Goal: Communication & Community: Share content

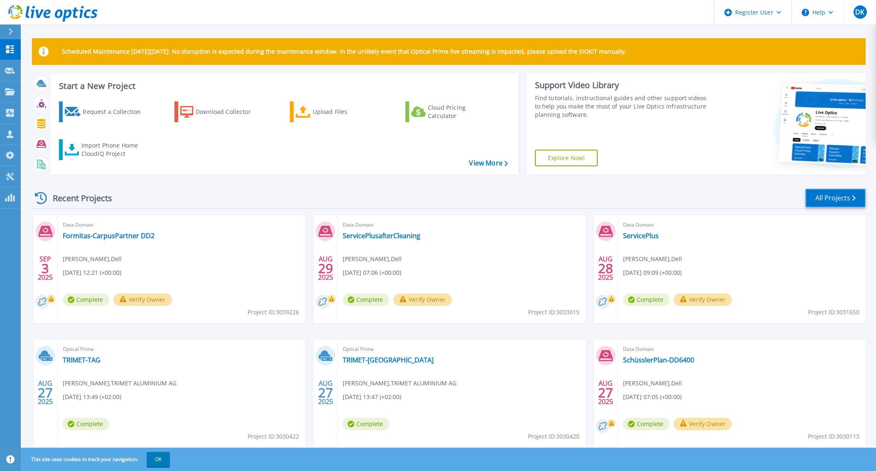
click at [853, 196] on icon at bounding box center [854, 197] width 3 height 5
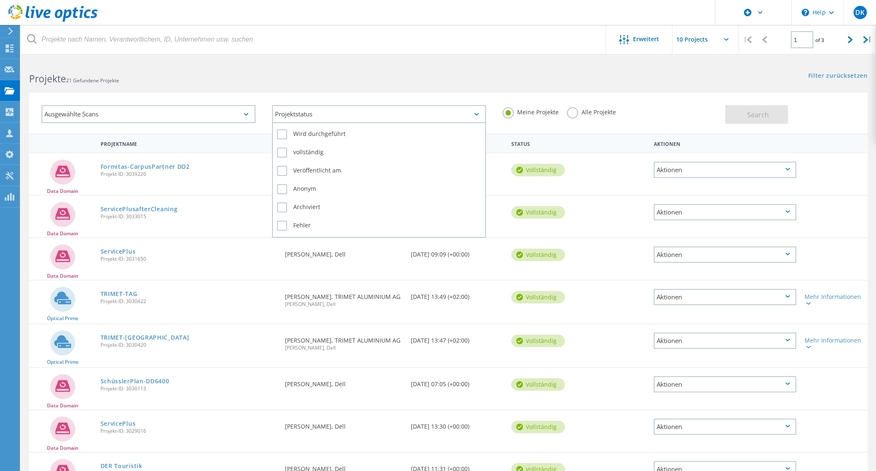
click at [292, 117] on div "Projektstatus" at bounding box center [379, 114] width 214 height 18
click at [171, 120] on div "Ausgewählte Scans" at bounding box center [149, 114] width 214 height 18
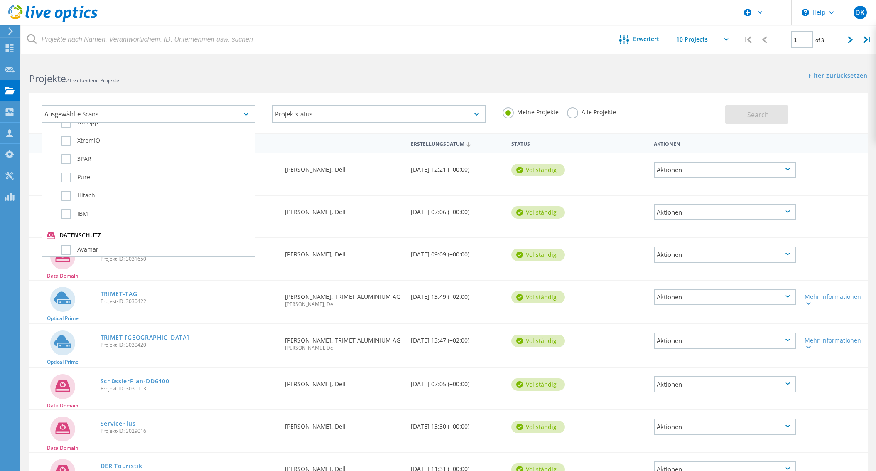
scroll to position [416, 0]
click at [300, 86] on div "Ausgewählte Scans Servervirtualisierung Optical Prime AWS Azure Nutanix RVTools…" at bounding box center [449, 107] width 856 height 51
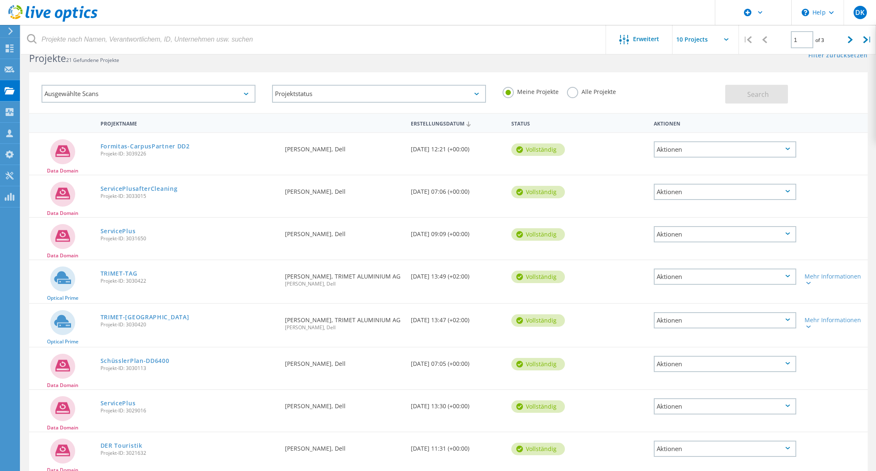
scroll to position [0, 0]
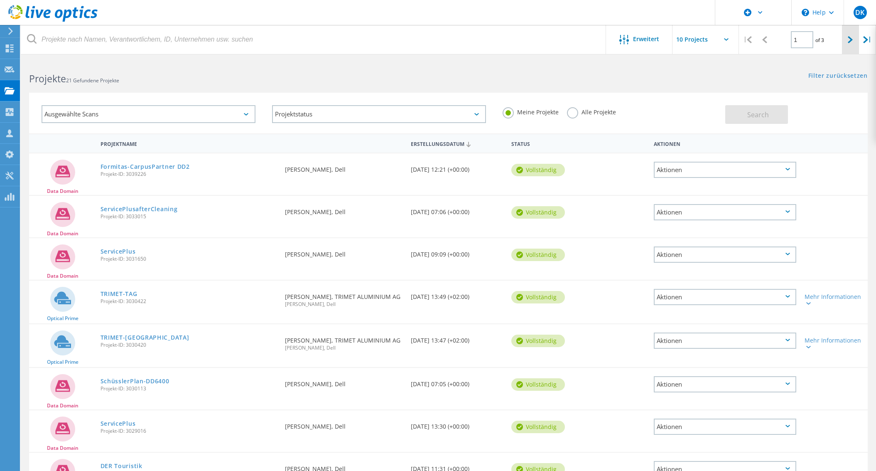
click at [848, 40] on icon at bounding box center [850, 39] width 5 height 7
type input "2"
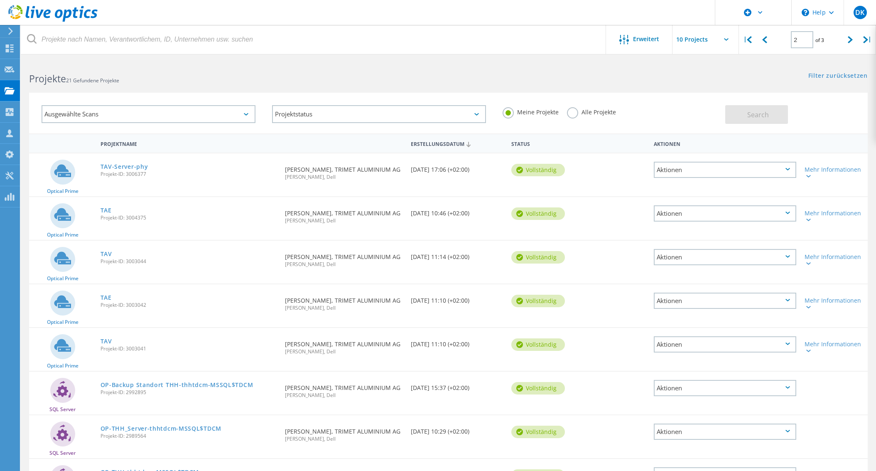
click at [746, 168] on div "Aktionen" at bounding box center [725, 170] width 143 height 16
click at [718, 177] on div "Freigabe" at bounding box center [725, 176] width 141 height 13
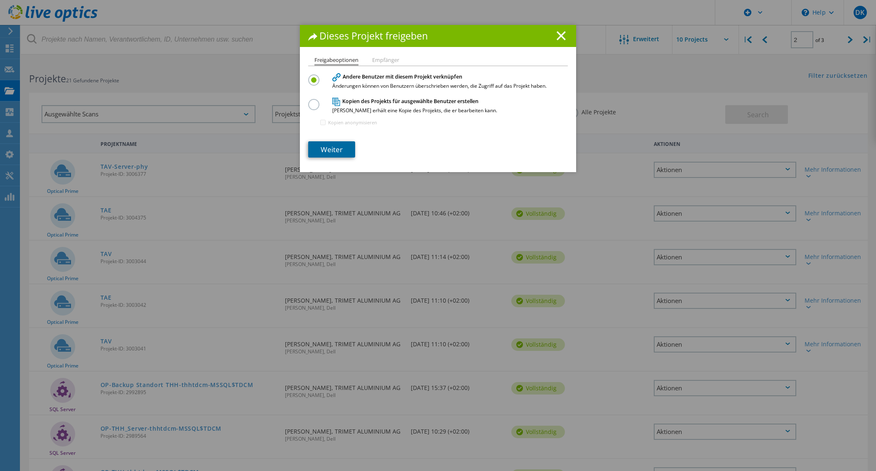
click at [330, 147] on link "Weiter" at bounding box center [331, 149] width 47 height 16
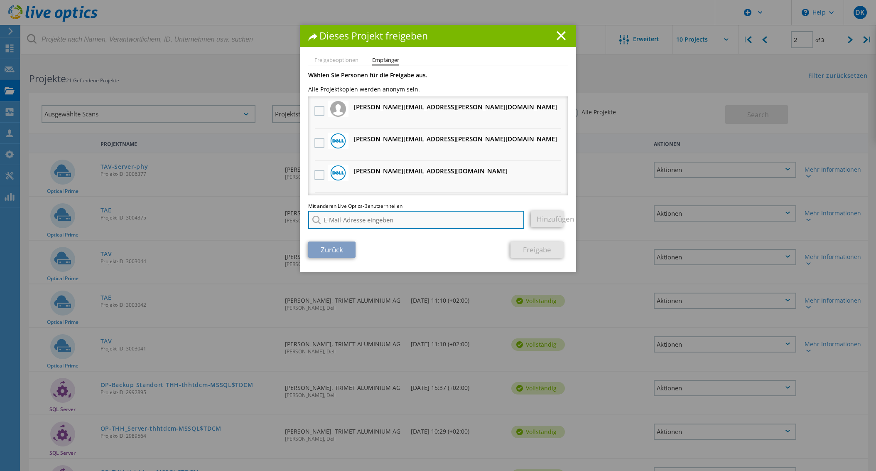
click at [364, 215] on input "search" at bounding box center [416, 220] width 216 height 18
click at [335, 60] on li "Freigabeoptionen" at bounding box center [337, 60] width 44 height 7
click at [389, 220] on input "[PERSON_NAME].[PERSON_NAME]@trimet." at bounding box center [416, 220] width 216 height 18
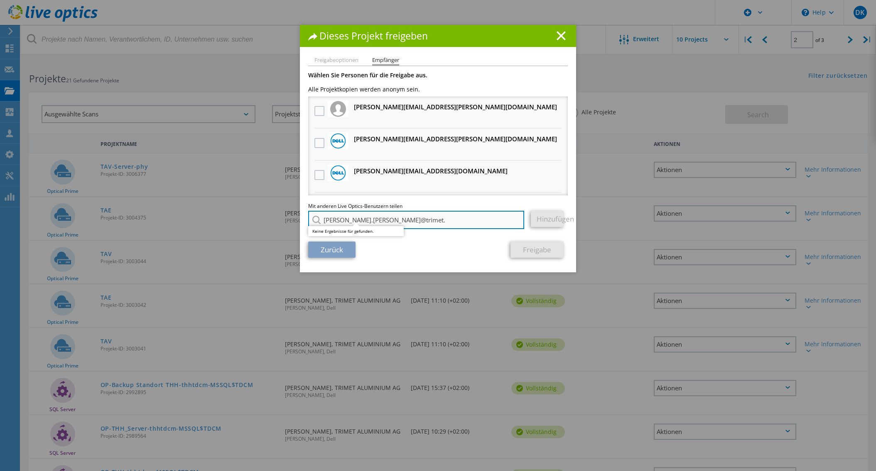
paste input "[PERSON_NAME][EMAIL_ADDRESS][PERSON_NAME][DOMAIN_NAME]"
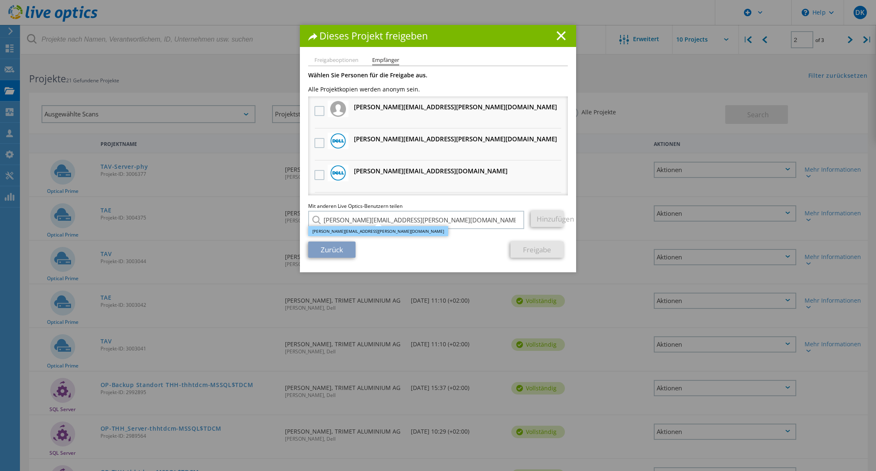
type input "[PERSON_NAME][EMAIL_ADDRESS][PERSON_NAME][DOMAIN_NAME]"
click at [363, 233] on li "[PERSON_NAME][EMAIL_ADDRESS][PERSON_NAME][DOMAIN_NAME]" at bounding box center [378, 231] width 140 height 10
drag, startPoint x: 403, startPoint y: 39, endPoint x: 515, endPoint y: 37, distance: 112.2
click at [515, 37] on h1 "Dieses Projekt freigeben" at bounding box center [438, 36] width 260 height 10
click at [465, 246] on div "Zurück Freigabe" at bounding box center [438, 249] width 260 height 16
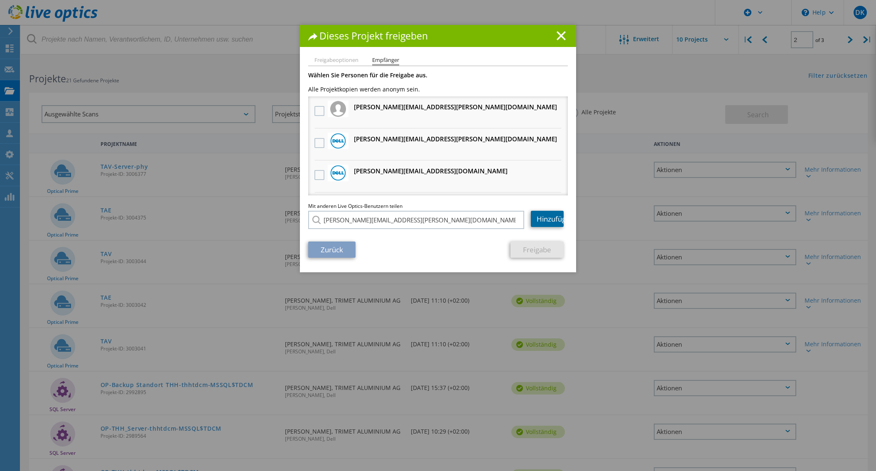
click at [541, 221] on link "Hinzufügen" at bounding box center [547, 219] width 33 height 16
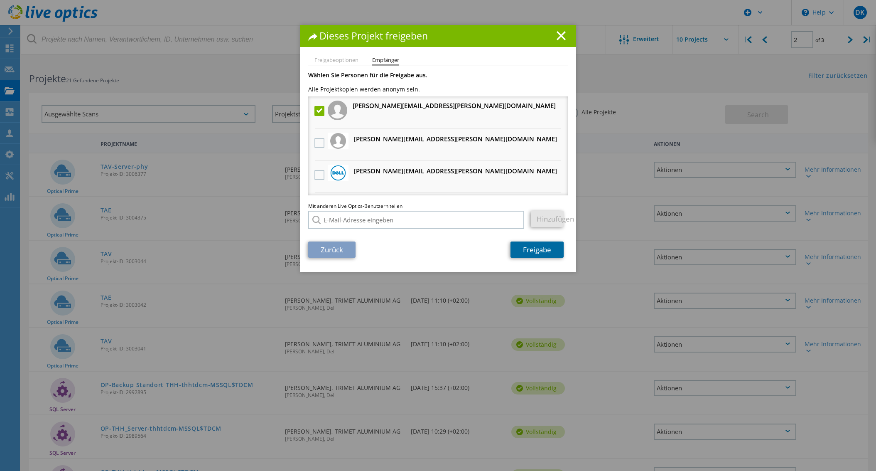
click at [544, 251] on link "Freigabe" at bounding box center [537, 249] width 53 height 16
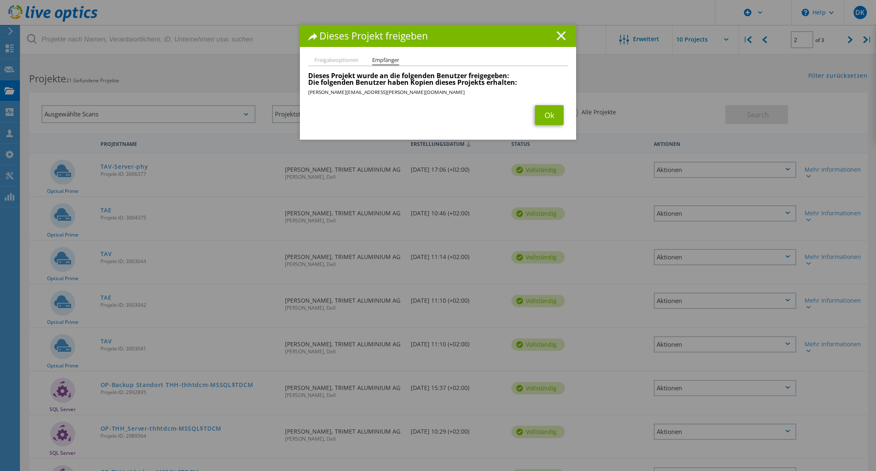
click at [558, 36] on line at bounding box center [561, 36] width 8 height 8
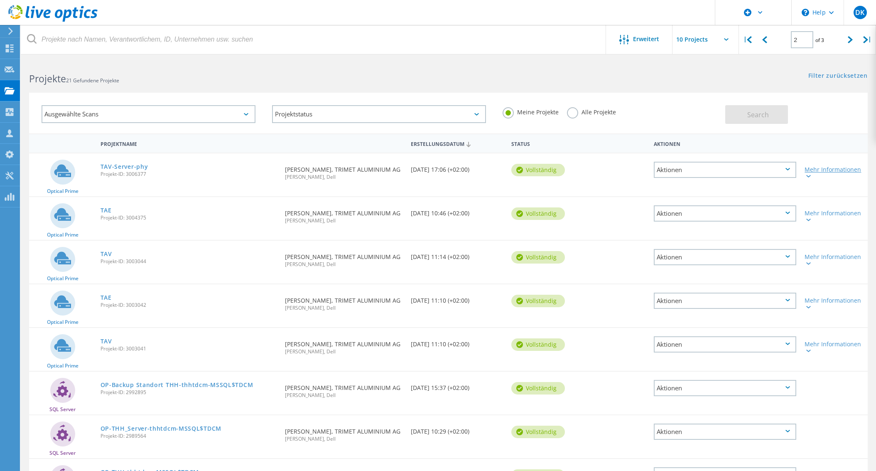
click at [824, 171] on div "Mehr Informationen" at bounding box center [834, 173] width 59 height 12
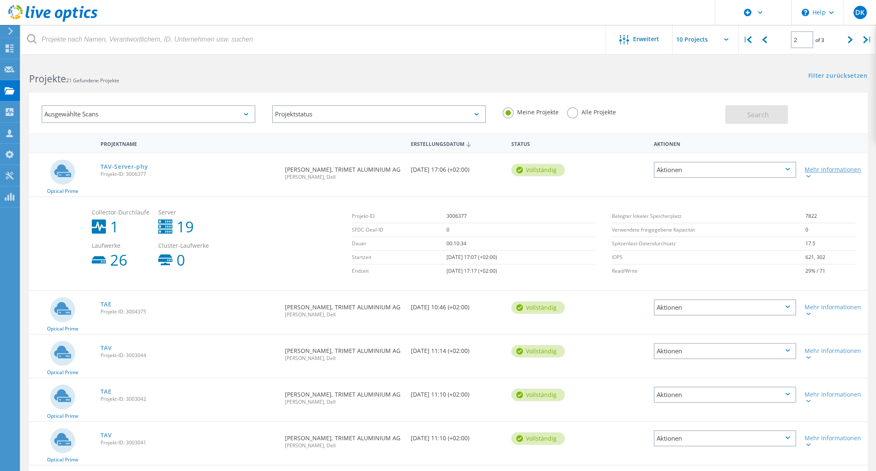
click at [824, 171] on div "Mehr Informationen" at bounding box center [834, 173] width 59 height 12
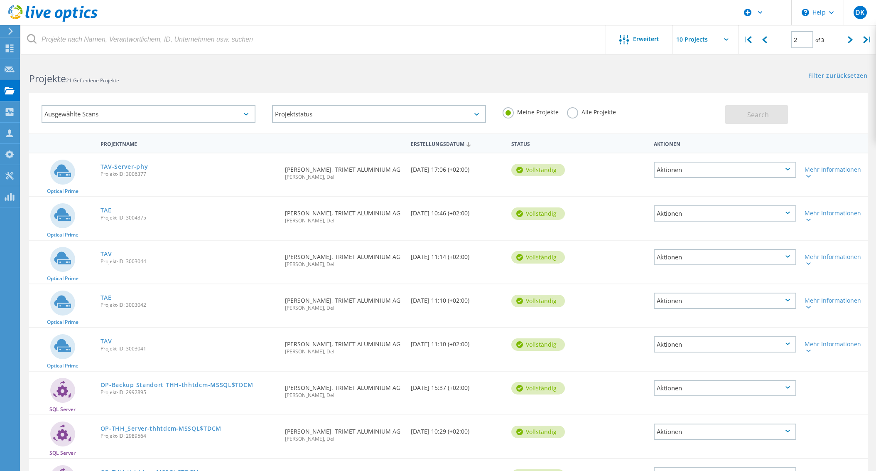
click at [708, 175] on div "Aktionen" at bounding box center [725, 170] width 143 height 16
click at [708, 177] on div "Freigabe" at bounding box center [725, 176] width 141 height 13
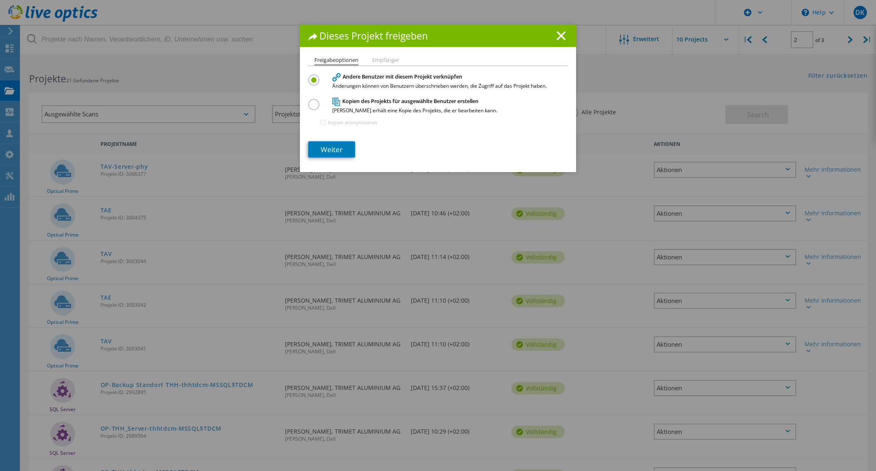
click at [381, 60] on li "Empfänger" at bounding box center [385, 60] width 27 height 7
click at [341, 146] on link "Weiter" at bounding box center [331, 149] width 47 height 16
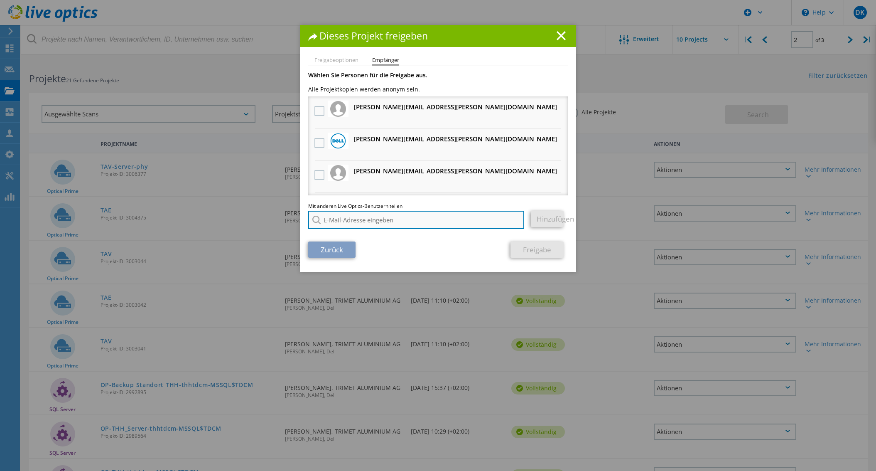
click at [354, 219] on input "search" at bounding box center [416, 220] width 216 height 18
paste input "[PERSON_NAME][EMAIL_ADDRESS][PERSON_NAME][DOMAIN_NAME]"
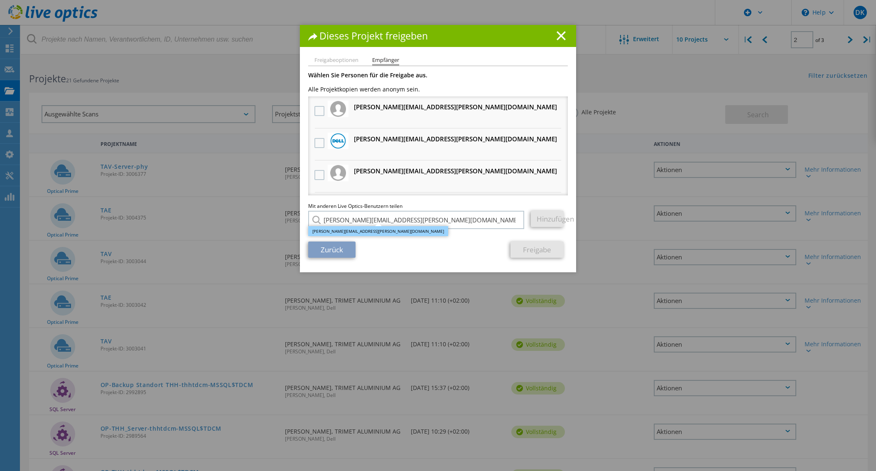
click at [363, 233] on li "[PERSON_NAME][EMAIL_ADDRESS][PERSON_NAME][DOMAIN_NAME]" at bounding box center [378, 231] width 140 height 10
type input "[PERSON_NAME][EMAIL_ADDRESS][PERSON_NAME][DOMAIN_NAME]"
click at [542, 220] on link "Hinzufügen" at bounding box center [547, 219] width 33 height 16
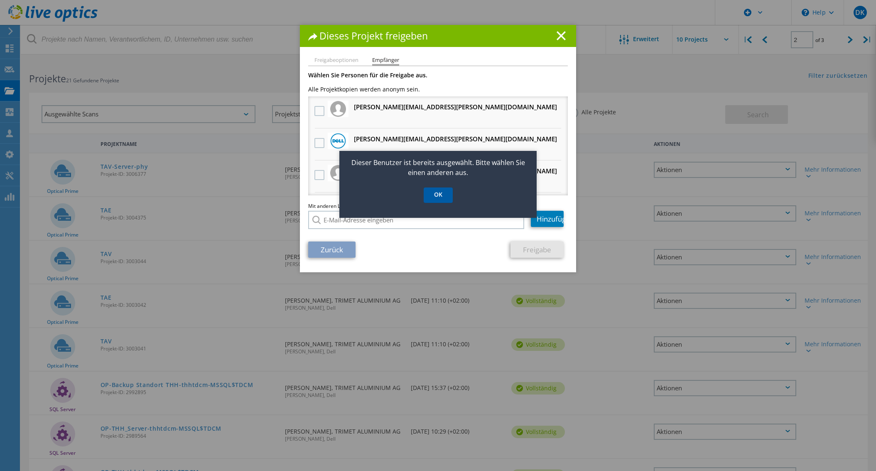
click at [438, 197] on link "OK" at bounding box center [438, 194] width 29 height 15
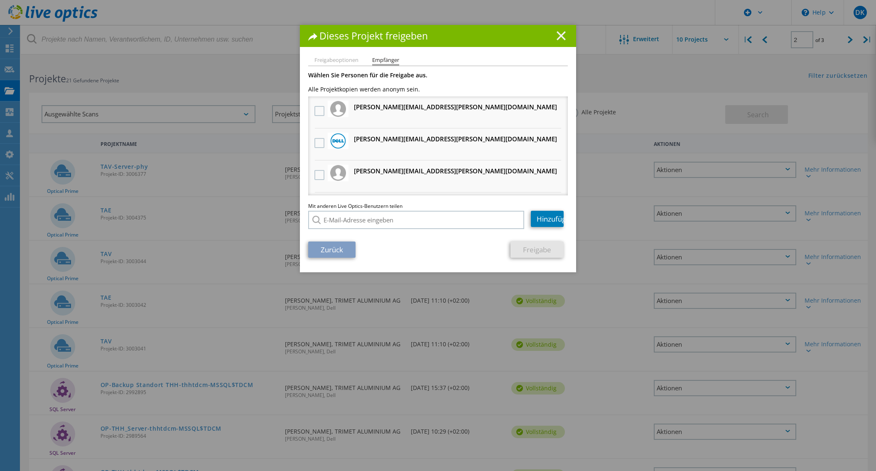
click at [561, 40] on icon at bounding box center [561, 35] width 9 height 9
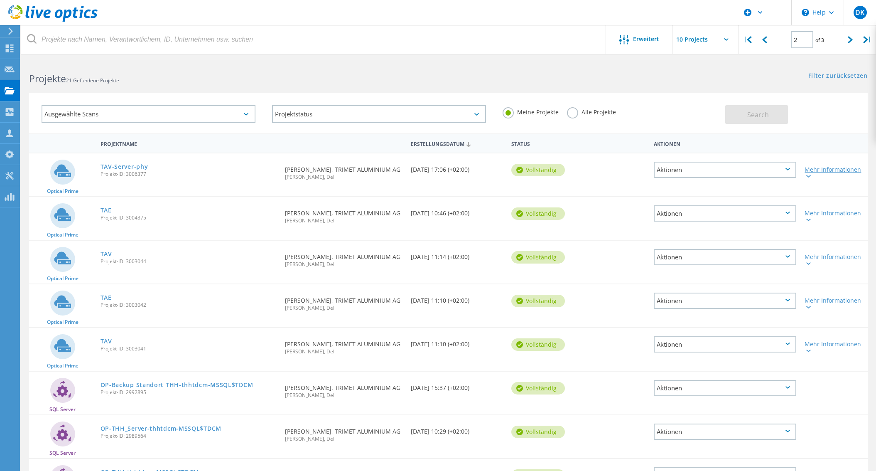
click at [843, 174] on div "Mehr Informationen" at bounding box center [834, 173] width 59 height 12
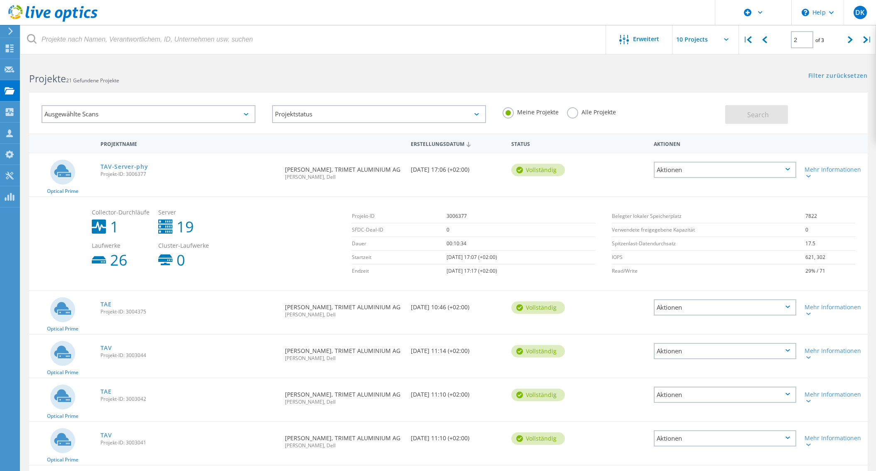
click at [701, 167] on div "Aktionen" at bounding box center [725, 170] width 143 height 16
click at [701, 172] on div "Freigabe" at bounding box center [725, 176] width 141 height 13
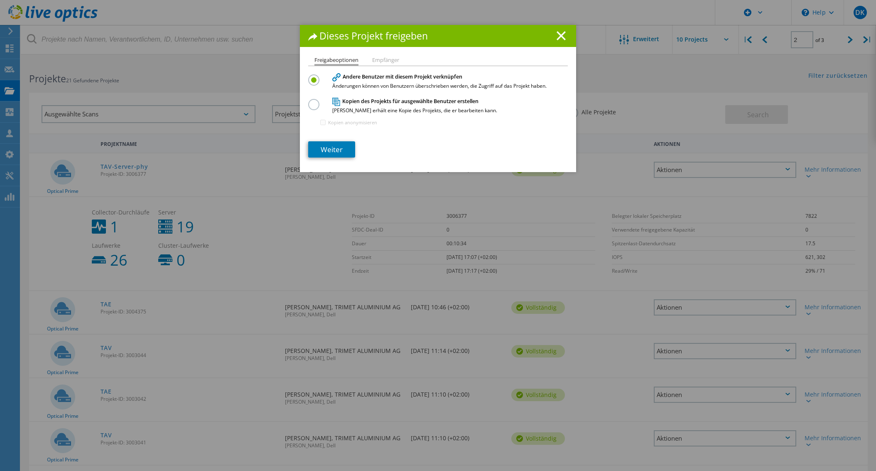
click at [379, 60] on li "Empfänger" at bounding box center [385, 60] width 27 height 7
click at [334, 149] on link "Weiter" at bounding box center [331, 149] width 47 height 16
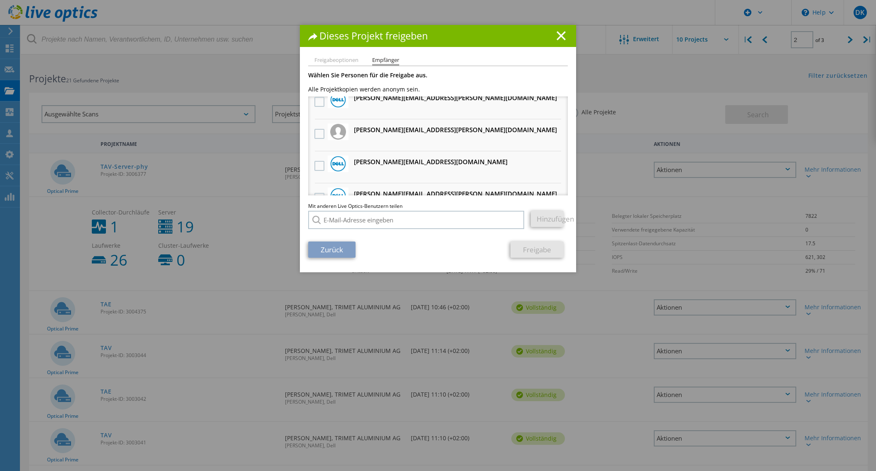
scroll to position [42, 0]
click at [318, 136] on label at bounding box center [321, 133] width 12 height 10
click at [0, 0] on input "checkbox" at bounding box center [0, 0] width 0 height 0
click at [534, 248] on link "Freigabe" at bounding box center [537, 249] width 53 height 16
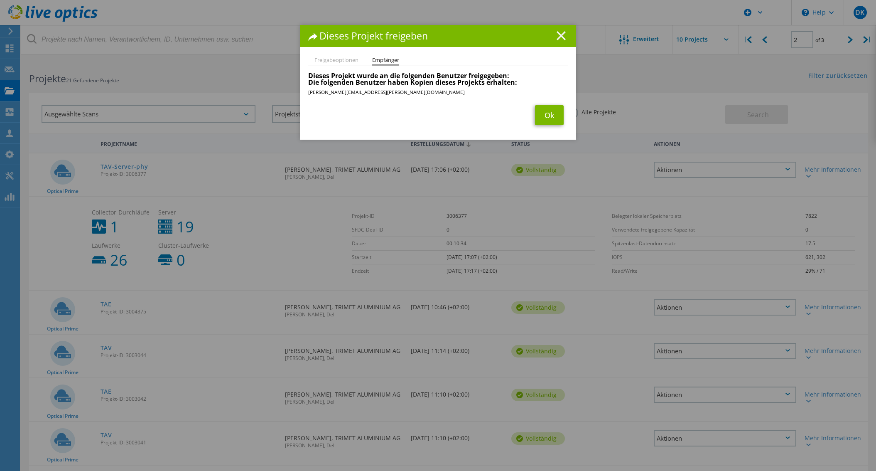
click at [561, 39] on line at bounding box center [561, 36] width 8 height 8
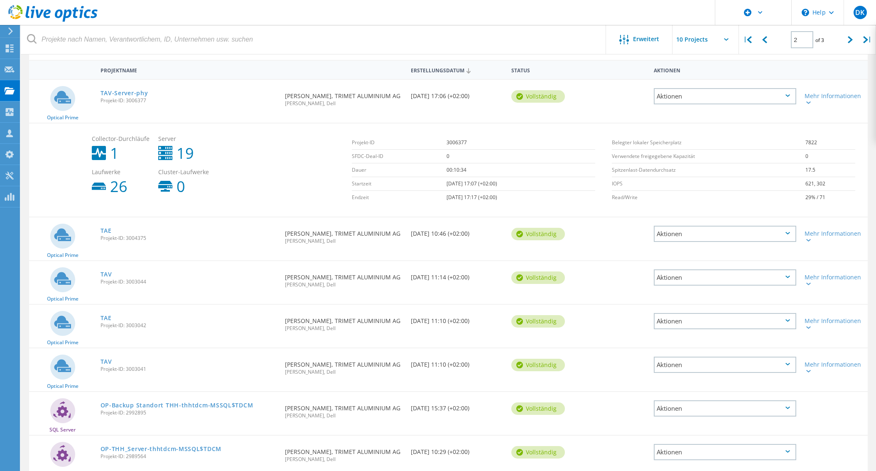
scroll to position [83, 0]
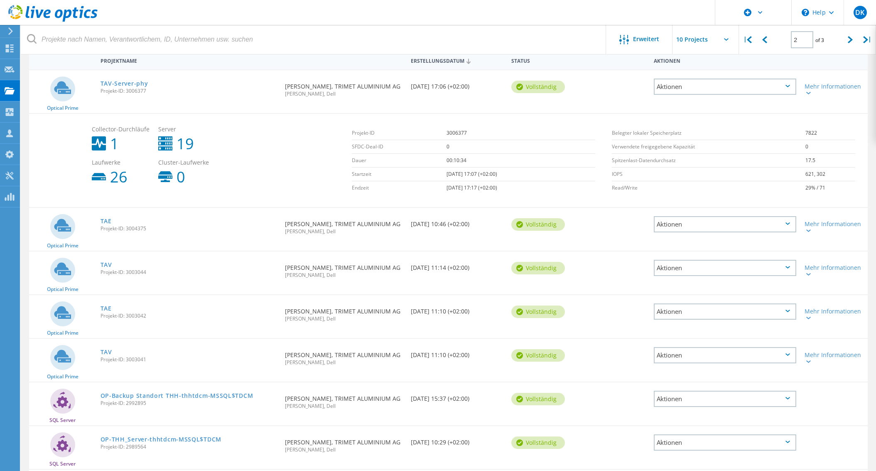
click at [741, 269] on div "Aktionen" at bounding box center [725, 268] width 143 height 16
click at [741, 269] on div "Freigabe" at bounding box center [725, 274] width 141 height 13
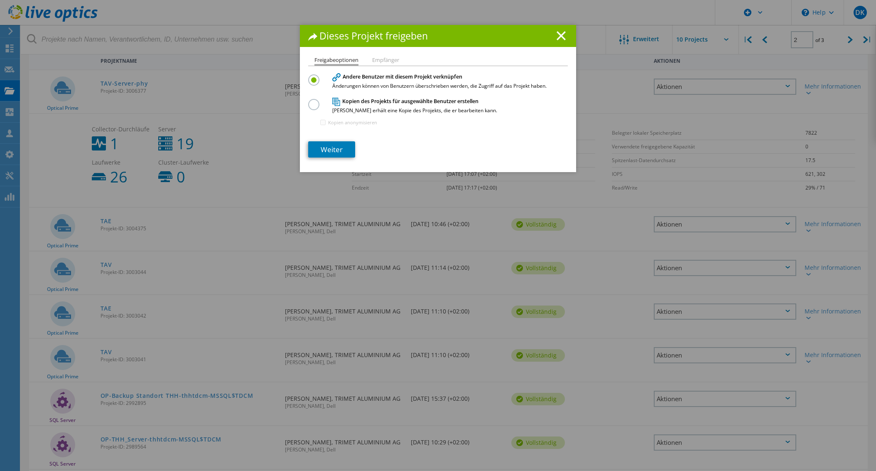
click at [387, 58] on li "Empfänger" at bounding box center [385, 60] width 27 height 7
click at [338, 147] on link "Weiter" at bounding box center [331, 149] width 47 height 16
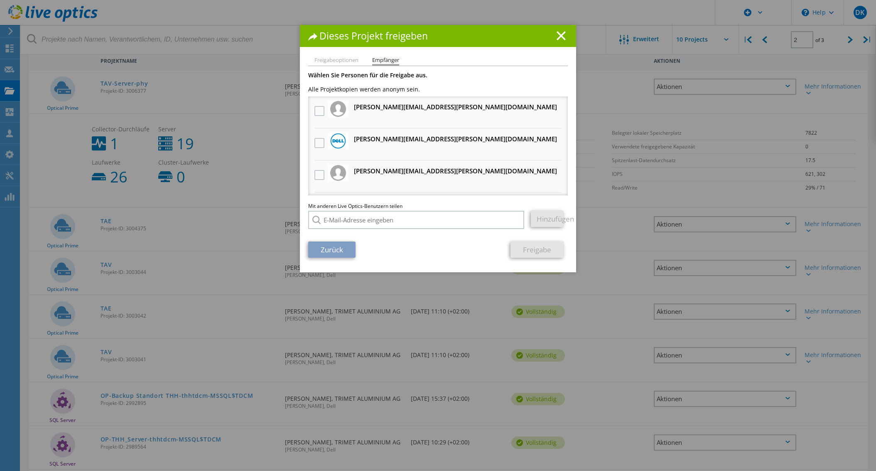
click at [382, 168] on h3 "[PERSON_NAME][EMAIL_ADDRESS][PERSON_NAME][DOMAIN_NAME] Erhält eine anonyme Kopie" at bounding box center [455, 171] width 203 height 10
click at [317, 172] on label at bounding box center [321, 175] width 12 height 10
click at [0, 0] on input "checkbox" at bounding box center [0, 0] width 0 height 0
click at [534, 248] on link "Freigabe" at bounding box center [537, 249] width 53 height 16
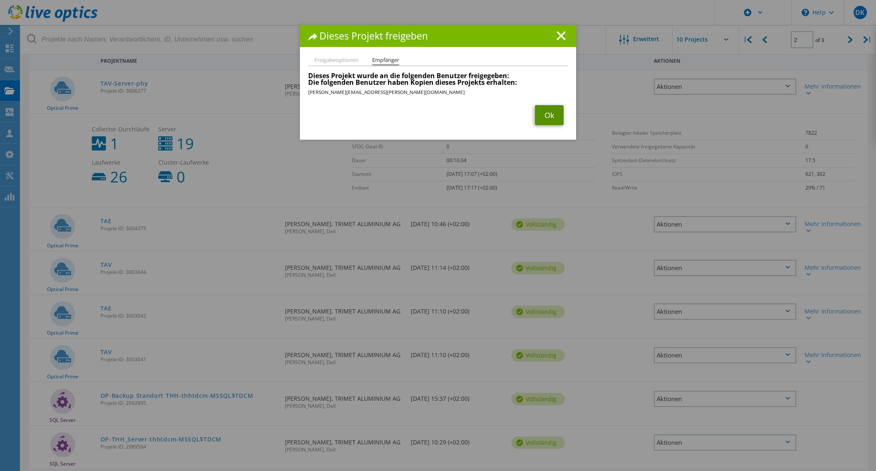
click at [549, 118] on link "Ok" at bounding box center [549, 115] width 29 height 20
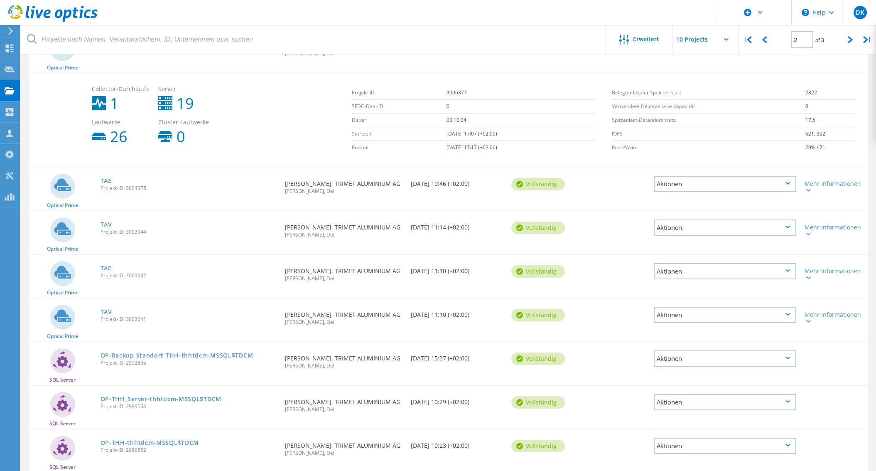
scroll to position [125, 0]
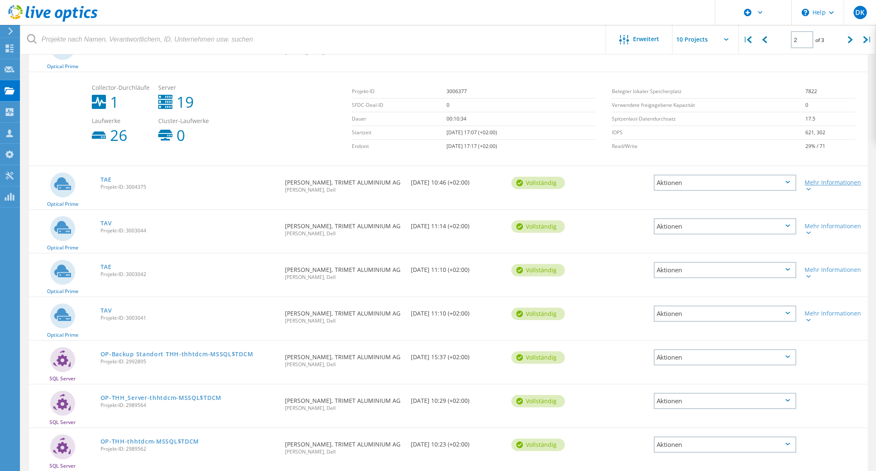
click at [833, 184] on div "Mehr Informationen" at bounding box center [834, 186] width 59 height 12
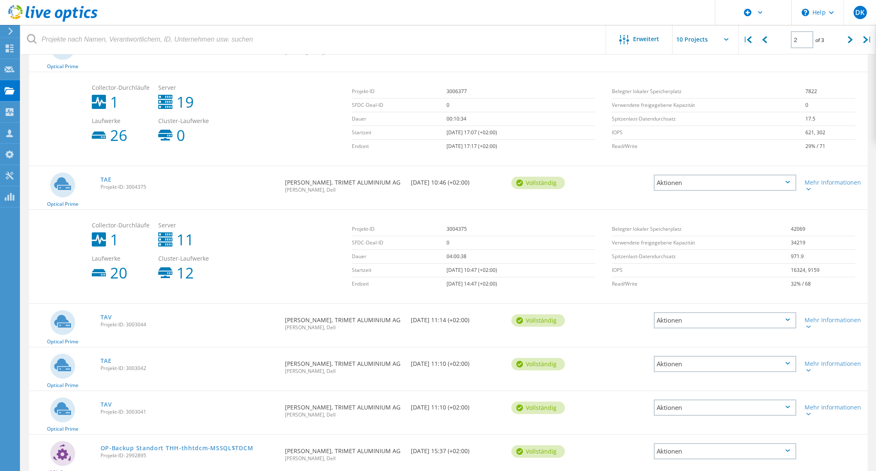
click at [726, 180] on div "Aktionen" at bounding box center [725, 183] width 143 height 16
click at [718, 189] on div "Freigabe" at bounding box center [725, 189] width 141 height 13
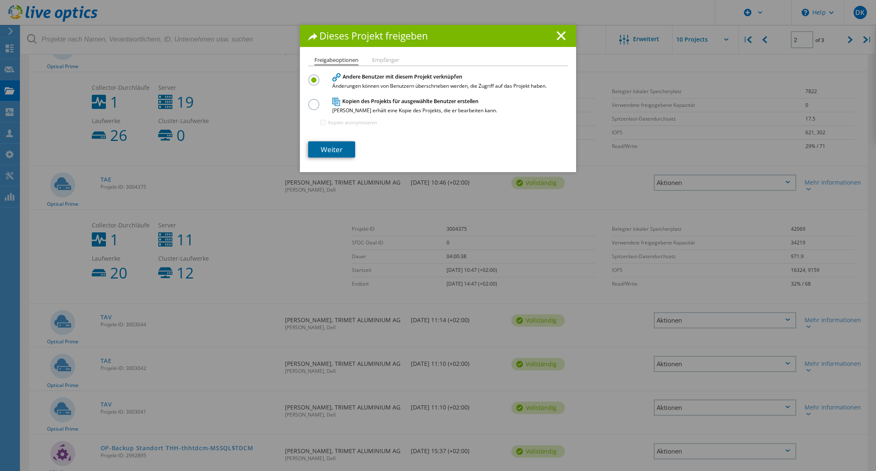
click at [336, 148] on link "Weiter" at bounding box center [331, 149] width 47 height 16
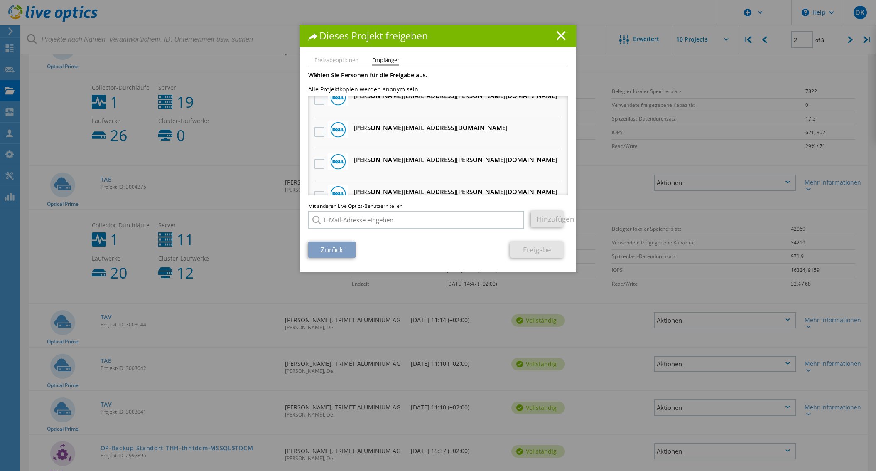
scroll to position [332, 0]
click at [558, 34] on icon at bounding box center [561, 35] width 9 height 9
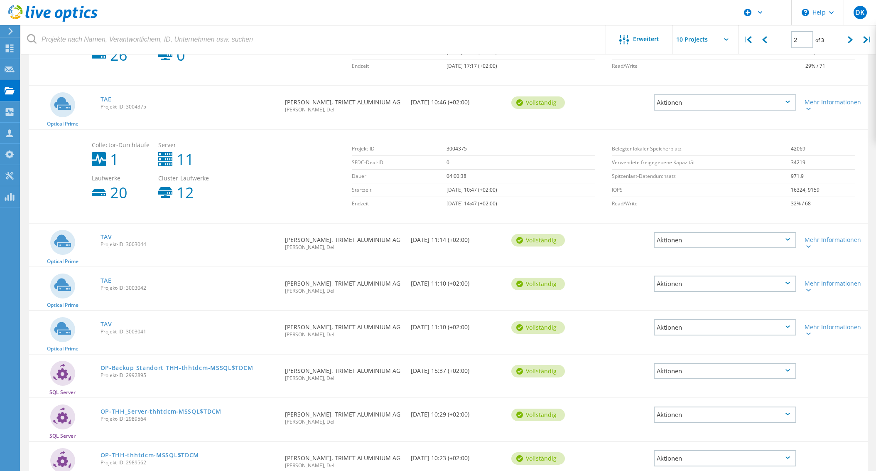
scroll to position [208, 0]
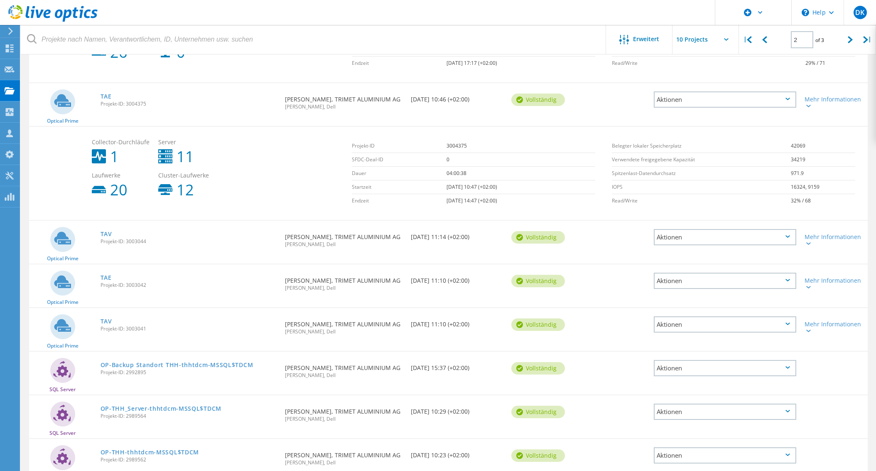
click at [672, 237] on div "Aktionen" at bounding box center [725, 237] width 143 height 16
click at [677, 240] on div "Freigabe" at bounding box center [725, 243] width 141 height 13
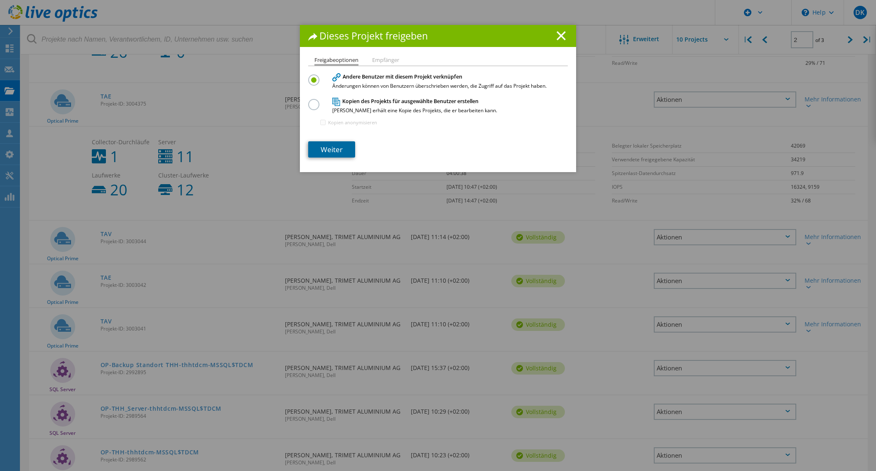
click at [342, 145] on link "Weiter" at bounding box center [331, 149] width 47 height 16
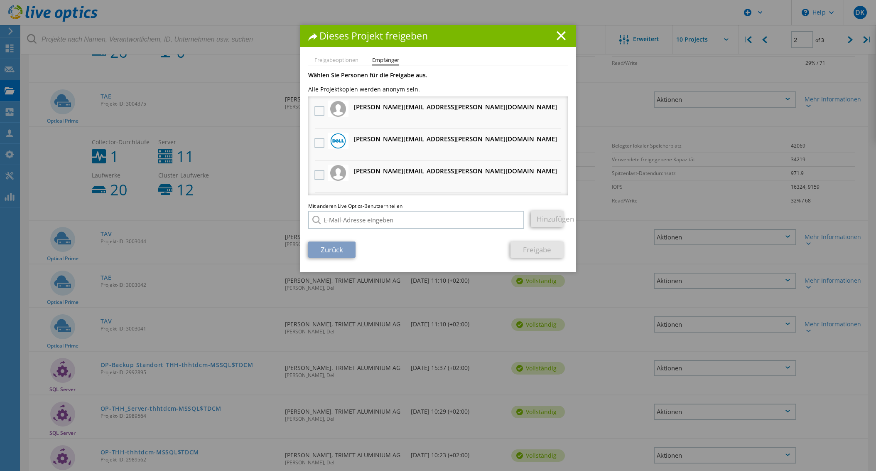
click at [319, 173] on label at bounding box center [321, 175] width 12 height 10
click at [0, 0] on input "checkbox" at bounding box center [0, 0] width 0 height 0
click at [530, 248] on link "Freigabe" at bounding box center [537, 249] width 53 height 16
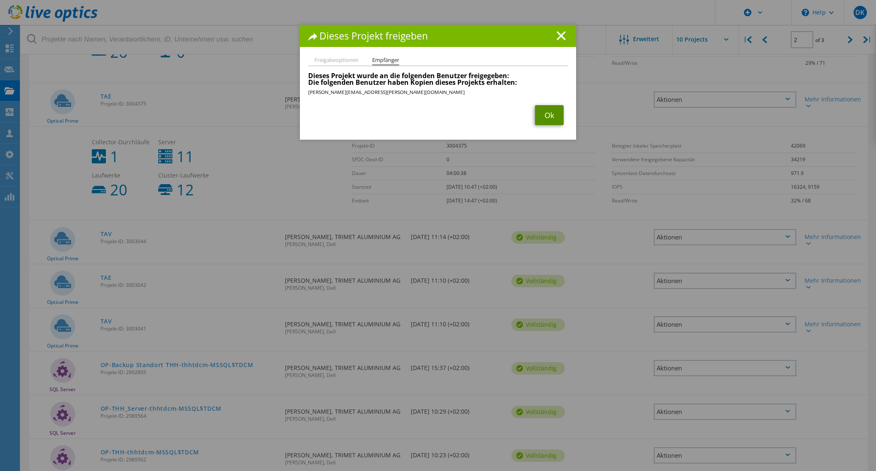
click at [556, 113] on link "Ok" at bounding box center [549, 115] width 29 height 20
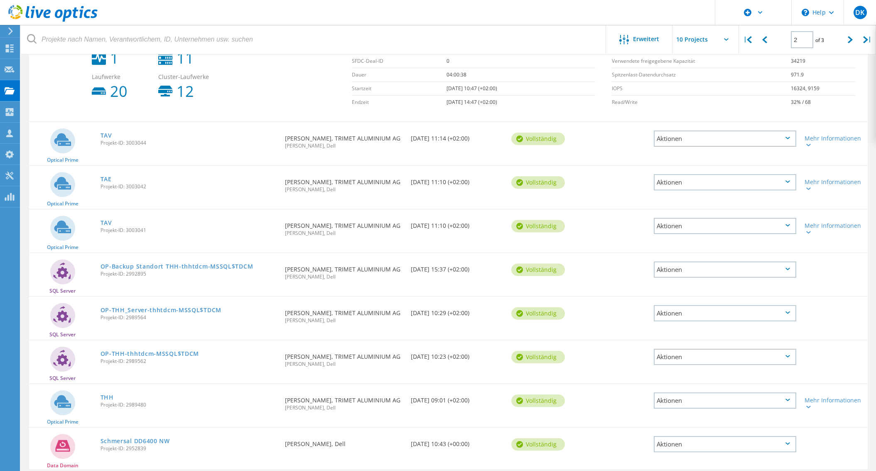
scroll to position [332, 0]
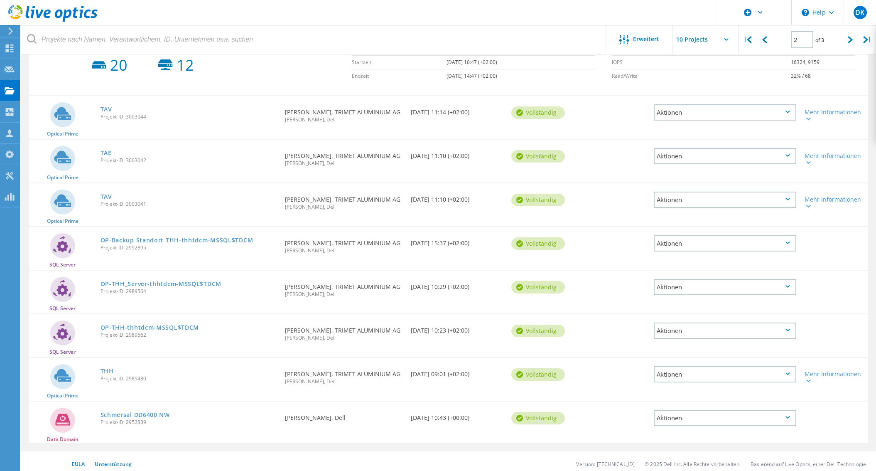
click at [691, 244] on div "Aktionen" at bounding box center [725, 243] width 143 height 16
click at [692, 247] on div "Freigabe" at bounding box center [725, 250] width 141 height 13
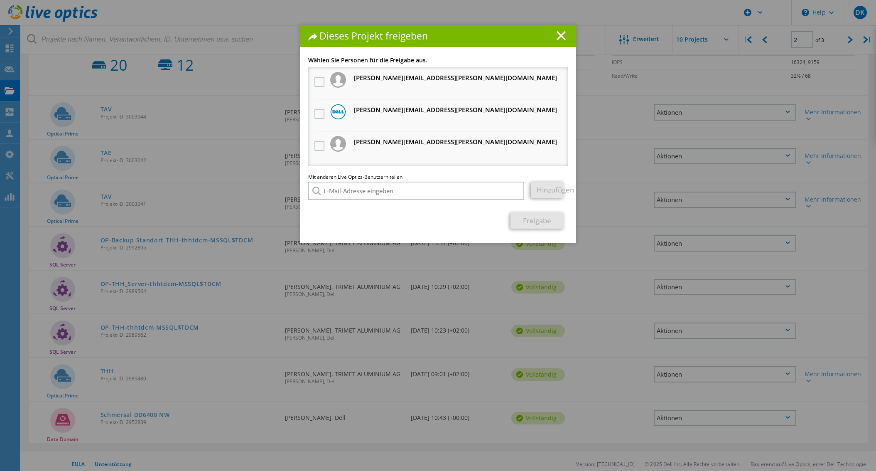
click at [411, 142] on h3 "[PERSON_NAME][EMAIL_ADDRESS][PERSON_NAME][DOMAIN_NAME] Erhält eine anonyme Kopie" at bounding box center [455, 142] width 203 height 10
click at [318, 148] on label at bounding box center [321, 146] width 12 height 10
click at [0, 0] on input "checkbox" at bounding box center [0, 0] width 0 height 0
click at [535, 223] on link "Freigabe" at bounding box center [537, 220] width 53 height 16
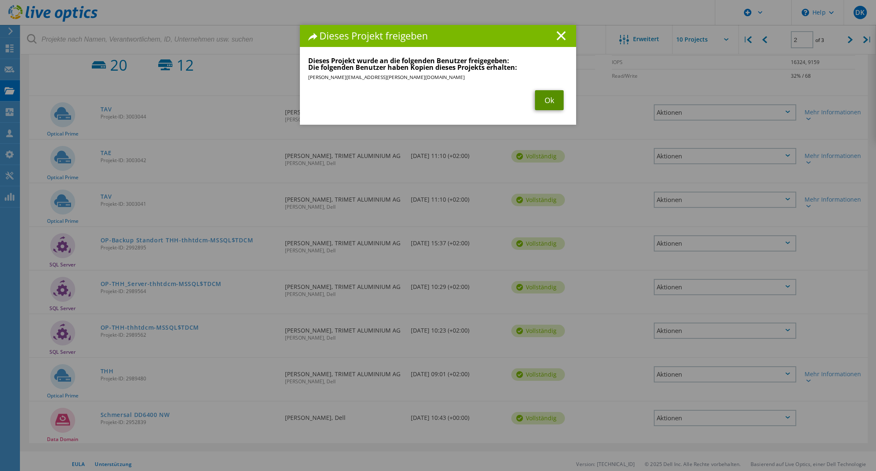
click at [550, 101] on link "Ok" at bounding box center [549, 100] width 29 height 20
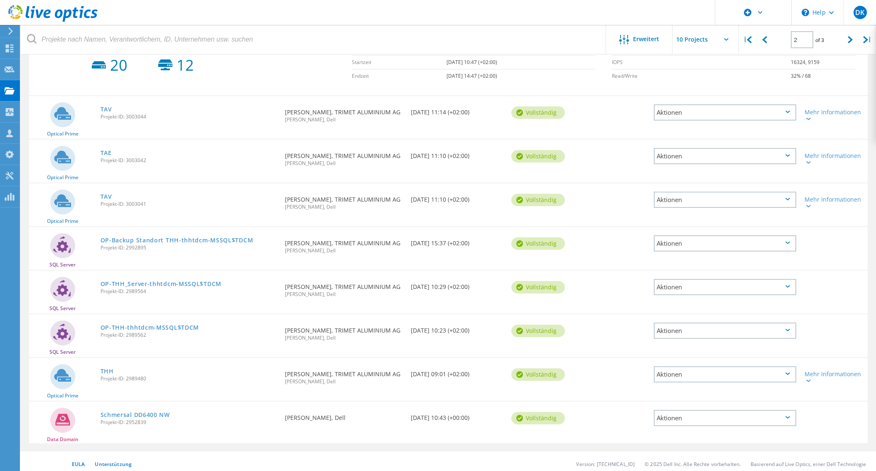
scroll to position [338, 0]
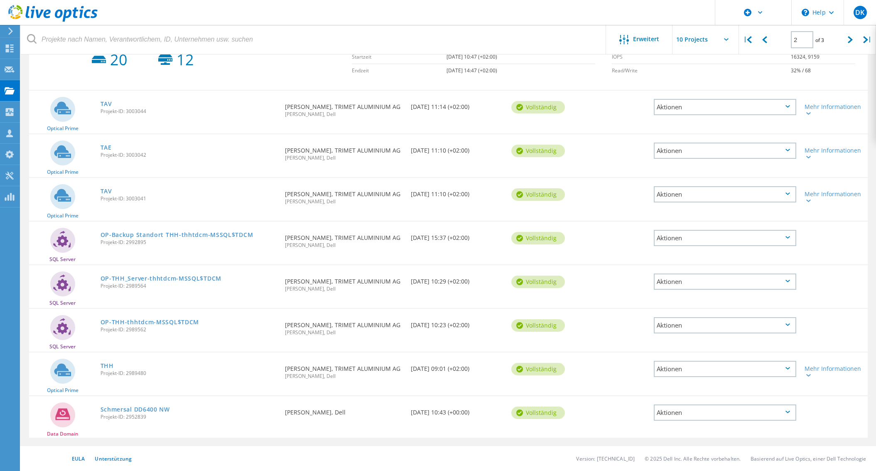
click at [710, 322] on div "Aktionen" at bounding box center [725, 325] width 143 height 16
click at [711, 329] on div "Freigabe" at bounding box center [725, 331] width 141 height 13
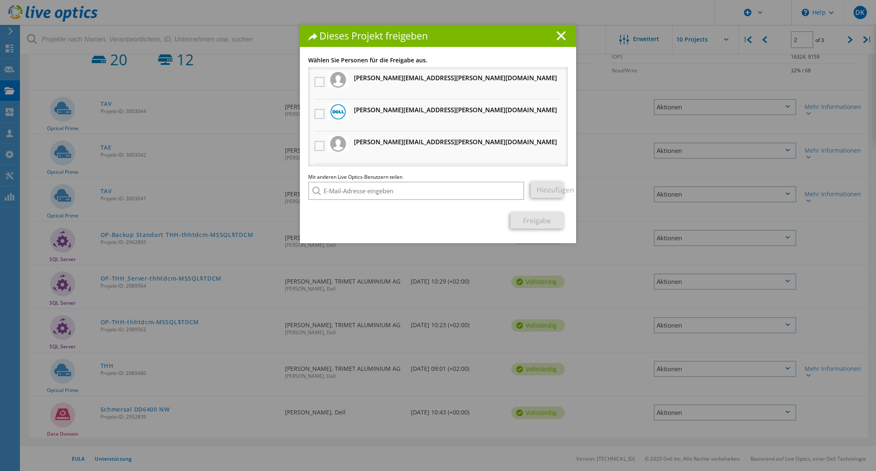
click at [424, 144] on h3 "[PERSON_NAME][EMAIL_ADDRESS][PERSON_NAME][DOMAIN_NAME] Erhält eine anonyme Kopie" at bounding box center [455, 142] width 203 height 10
click at [319, 146] on label at bounding box center [321, 146] width 12 height 10
click at [0, 0] on input "checkbox" at bounding box center [0, 0] width 0 height 0
click at [522, 218] on link "Freigabe" at bounding box center [537, 220] width 53 height 16
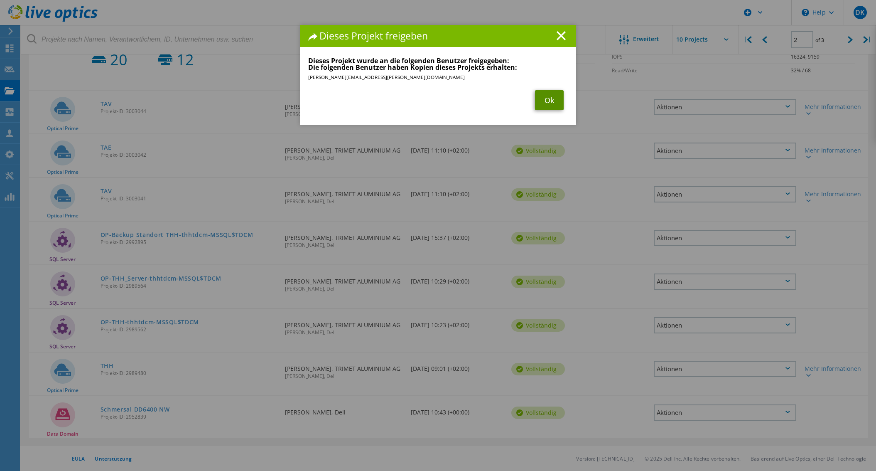
click at [545, 106] on link "Ok" at bounding box center [549, 100] width 29 height 20
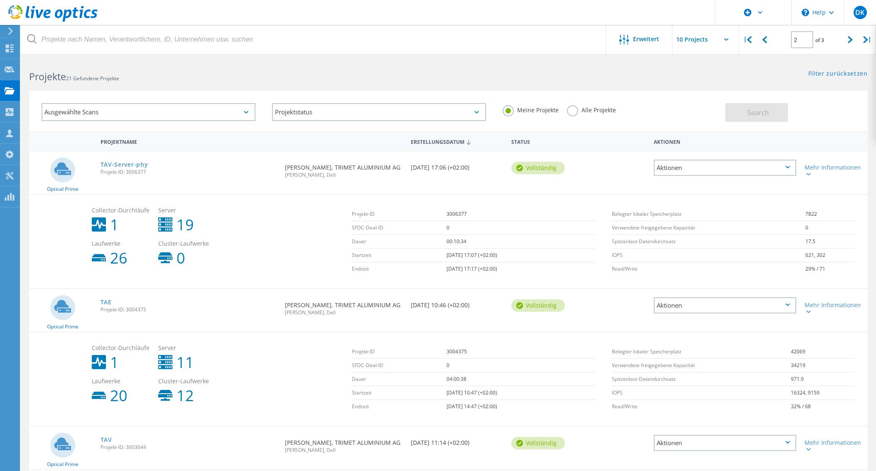
scroll to position [0, 0]
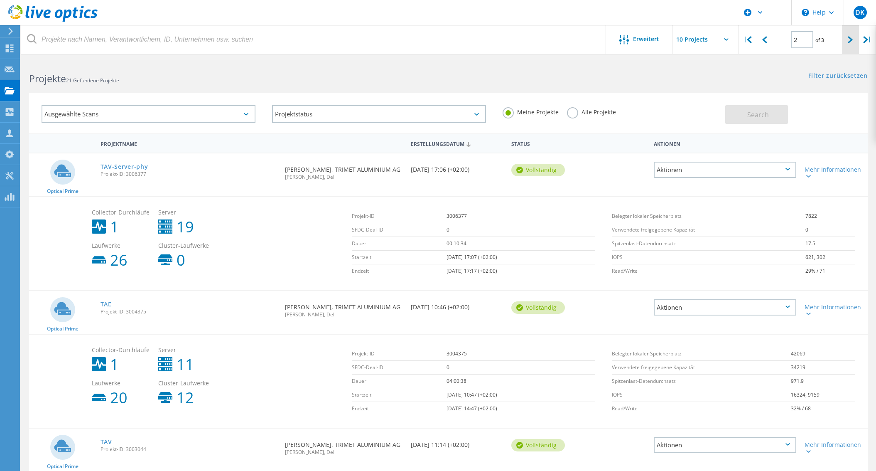
click at [849, 45] on div at bounding box center [850, 40] width 17 height 30
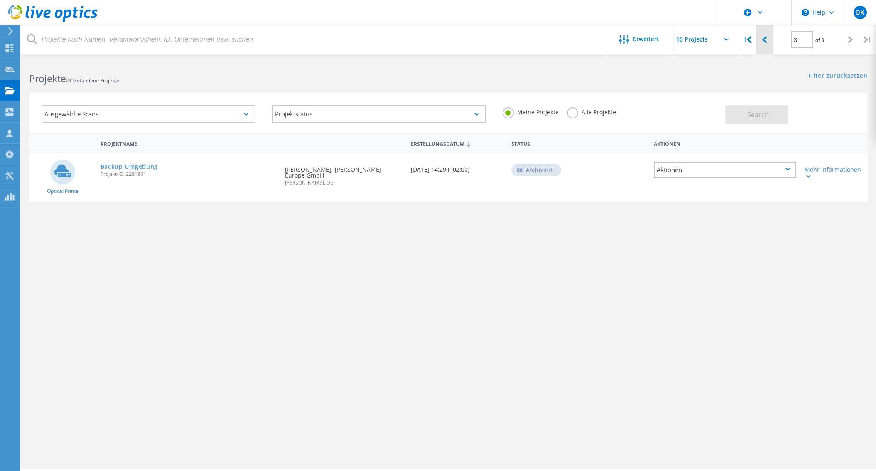
click at [769, 41] on div at bounding box center [764, 40] width 17 height 30
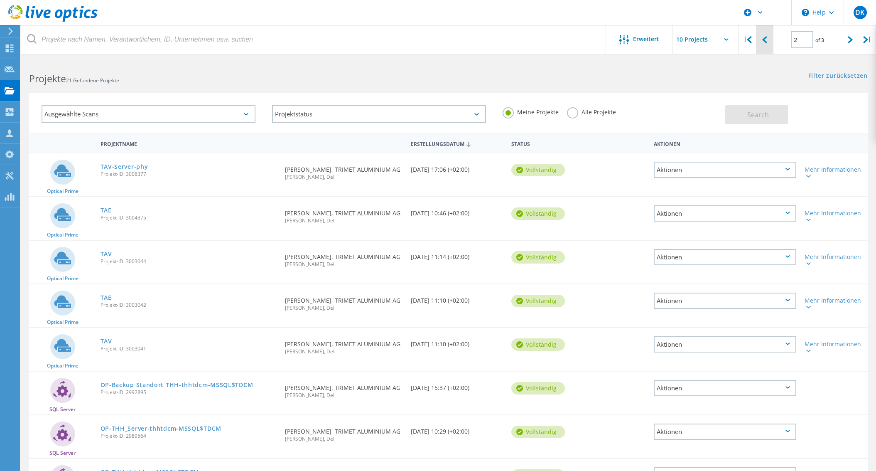
click at [768, 43] on div at bounding box center [764, 40] width 17 height 30
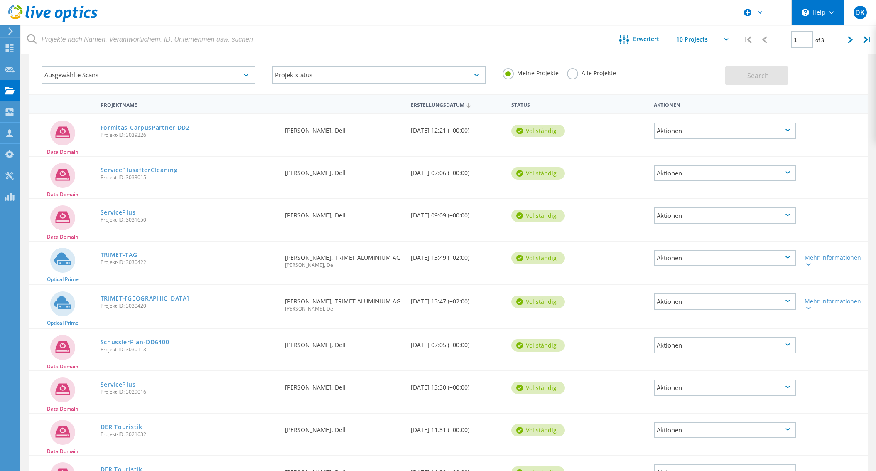
scroll to position [28, 0]
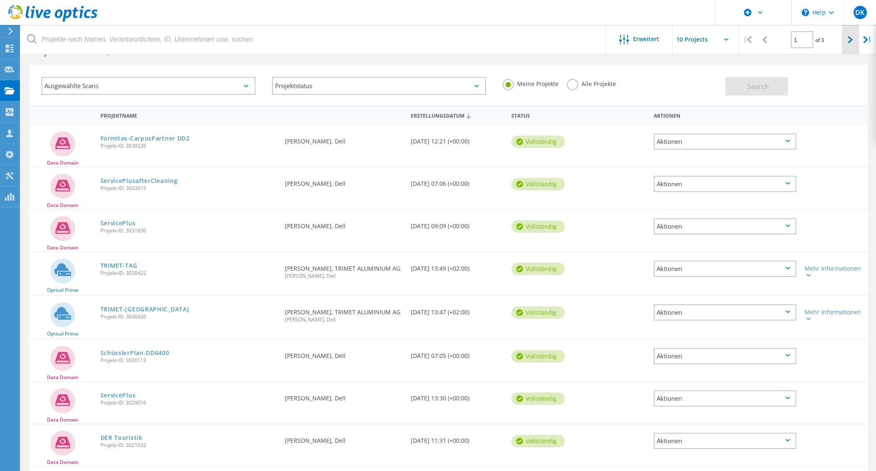
click at [854, 35] on div at bounding box center [850, 40] width 17 height 30
type input "2"
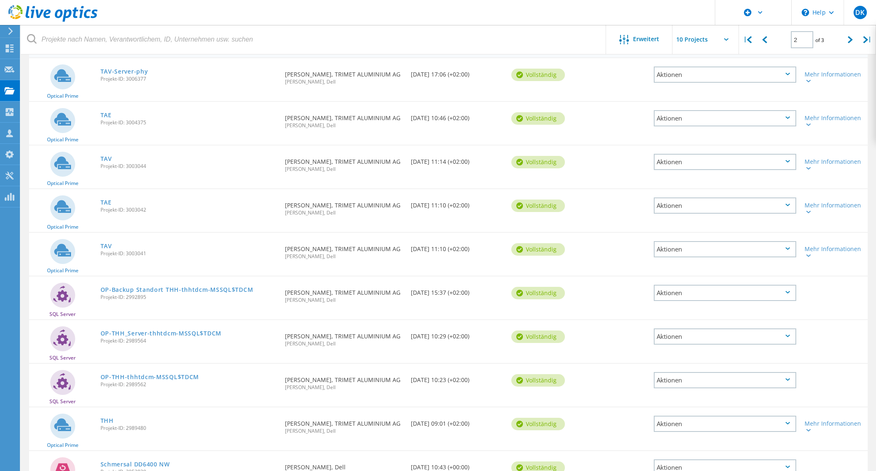
scroll to position [70, 0]
